Goal: Find specific page/section: Find specific page/section

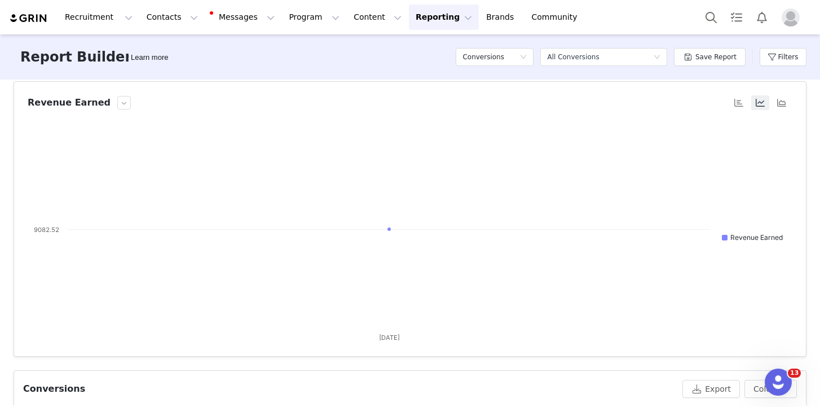
scroll to position [73, 0]
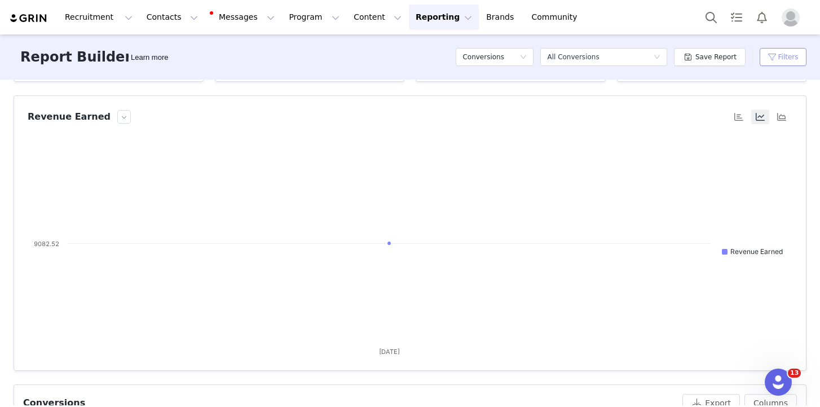
click at [783, 56] on button "Filters" at bounding box center [783, 57] width 47 height 18
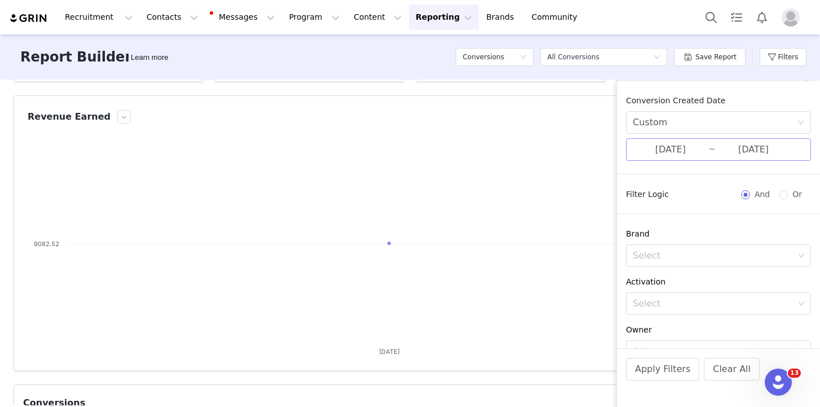
click at [671, 147] on input "[DATE]" at bounding box center [671, 149] width 76 height 15
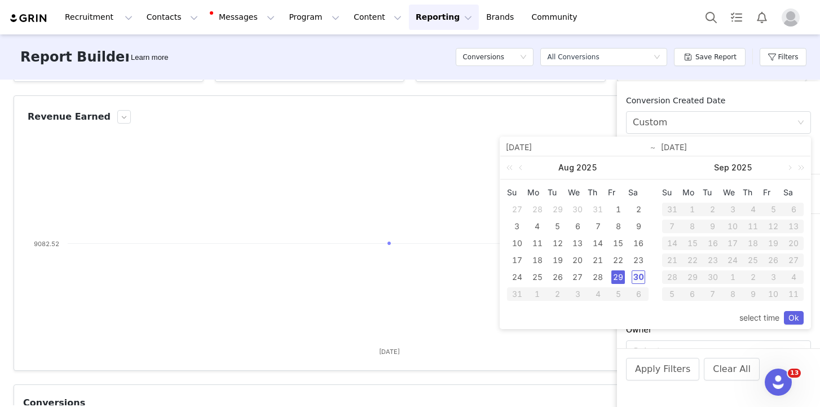
click at [641, 276] on div "30" at bounding box center [639, 277] width 14 height 14
type input "08/30/2025"
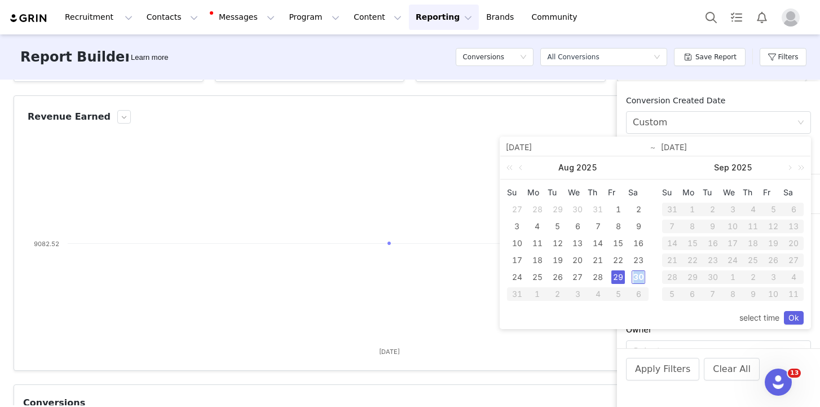
type input "08/30/2025"
click at [800, 319] on link "Ok" at bounding box center [794, 318] width 20 height 14
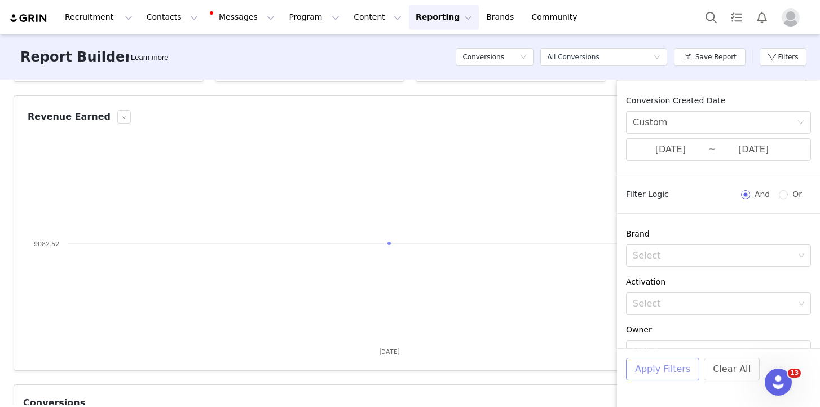
click at [645, 370] on button "Apply Filters" at bounding box center [662, 369] width 73 height 23
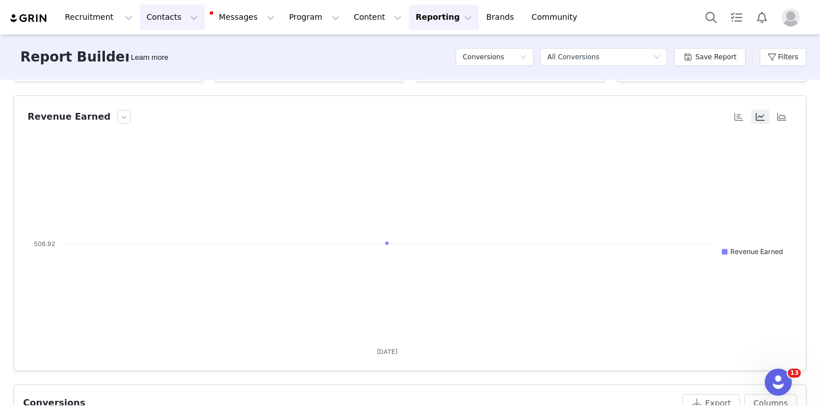
click at [160, 13] on button "Contacts Contacts" at bounding box center [172, 17] width 65 height 25
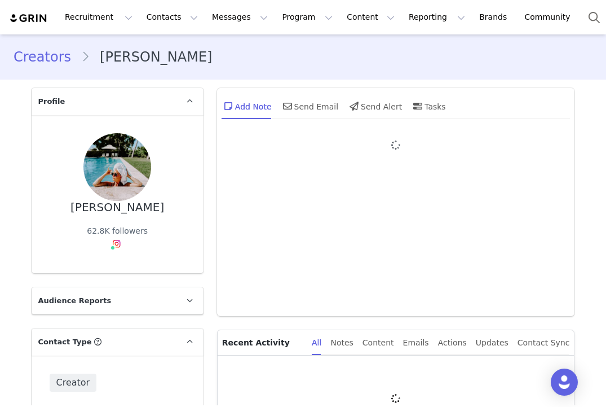
type input "+1 (United States)"
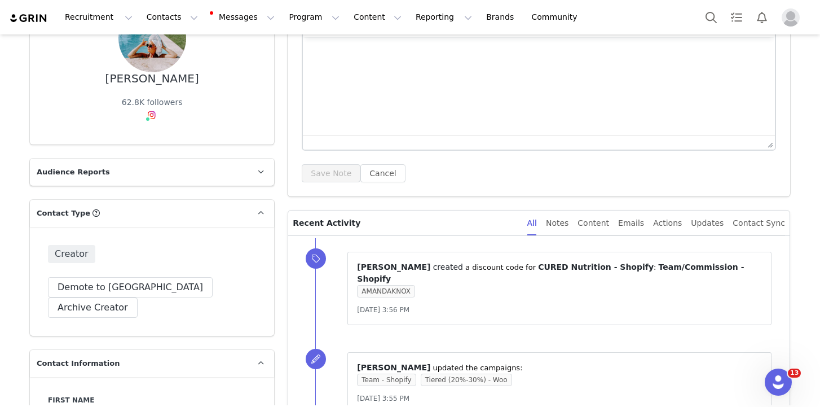
scroll to position [129, 0]
drag, startPoint x: 197, startPoint y: 77, endPoint x: 114, endPoint y: 77, distance: 83.5
click at [114, 77] on div "Amanda Knox 62.8K followers" at bounding box center [152, 65] width 208 height 122
copy div "Amanda Knox"
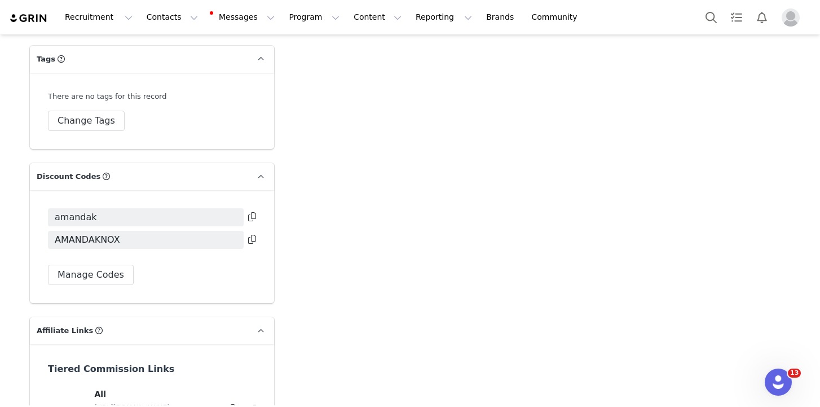
scroll to position [2340, 0]
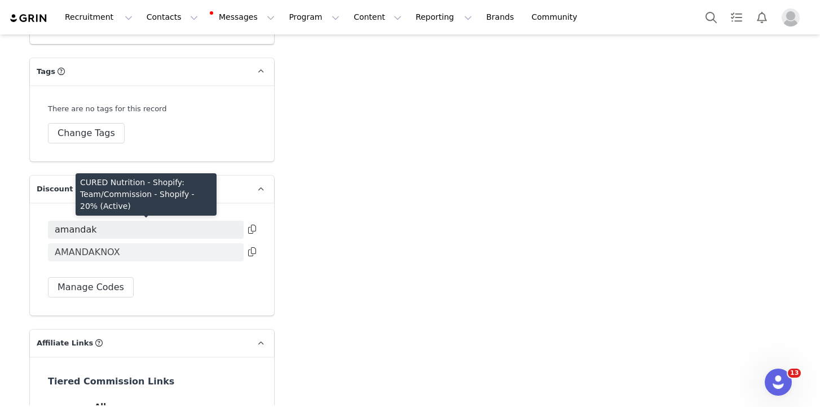
click at [94, 245] on span "AMANDAKNOX" at bounding box center [87, 252] width 65 height 14
copy div "AMANDAKNOX"
